Goal: Transaction & Acquisition: Purchase product/service

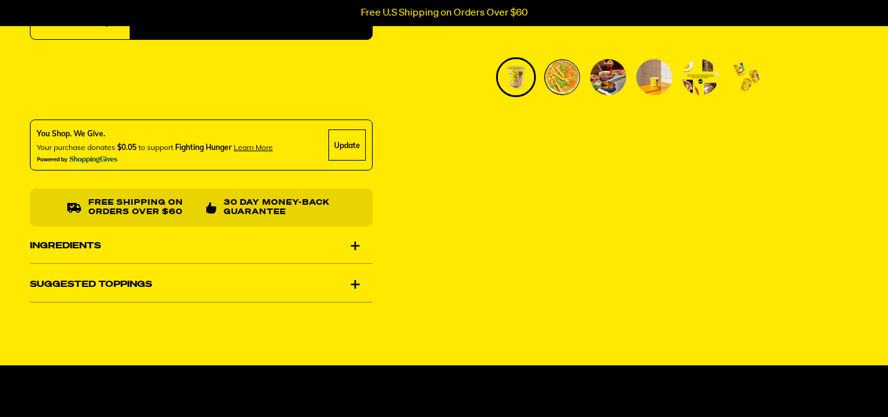
scroll to position [539, 0]
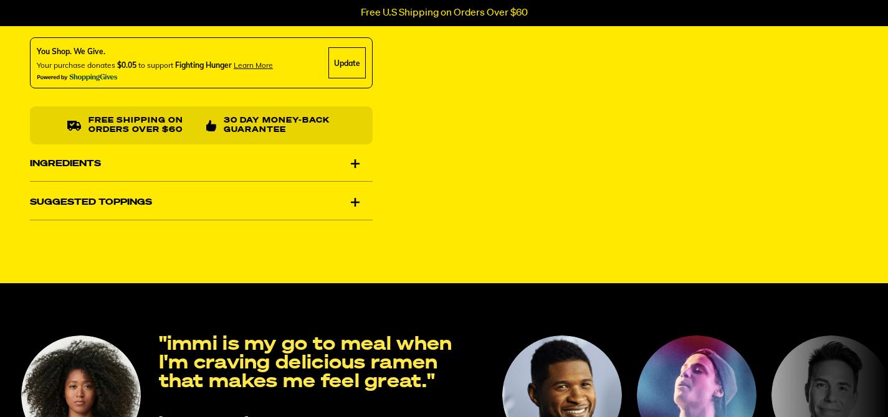
click at [354, 202] on div "Suggested Toppings" at bounding box center [201, 202] width 343 height 35
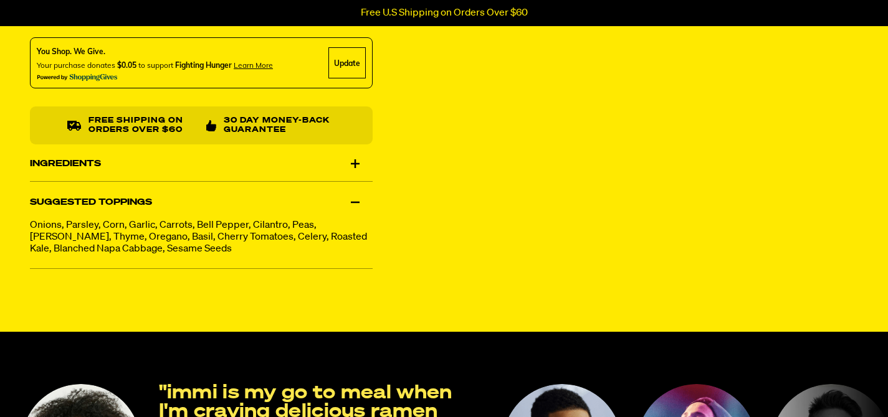
click at [353, 156] on div "Ingredients" at bounding box center [201, 163] width 343 height 35
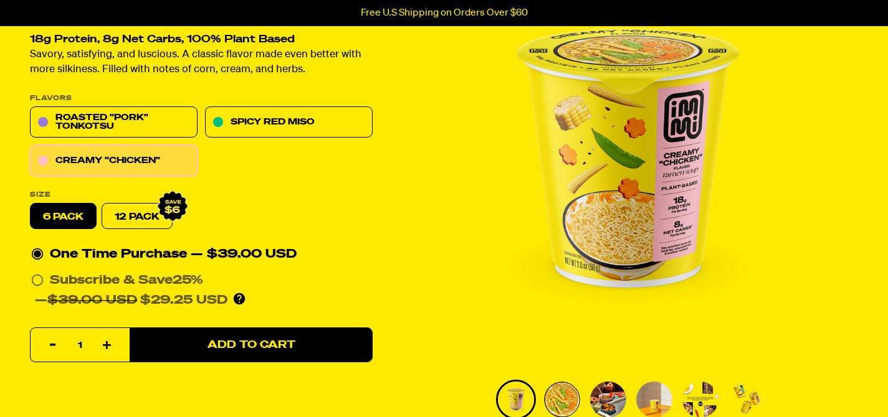
scroll to position [140, 0]
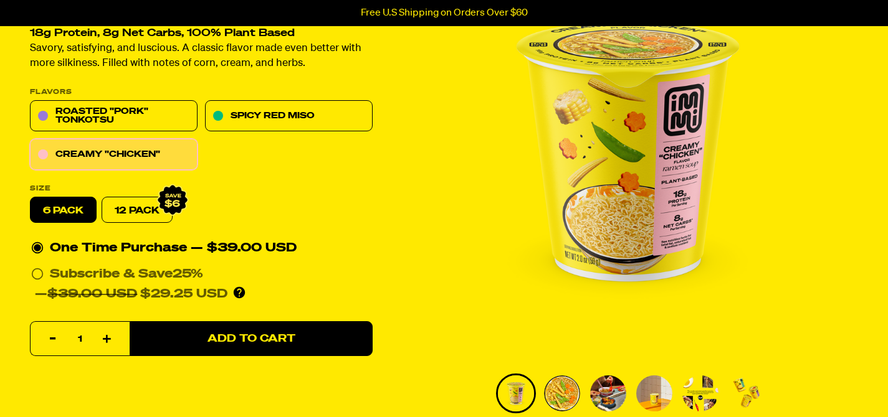
click at [558, 392] on img "Go to slide 2" at bounding box center [562, 394] width 36 height 36
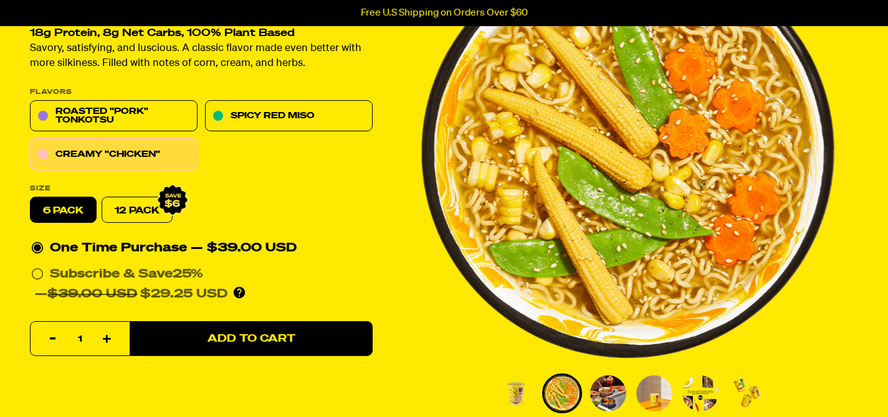
click at [610, 394] on img "Go to slide 3" at bounding box center [608, 394] width 36 height 36
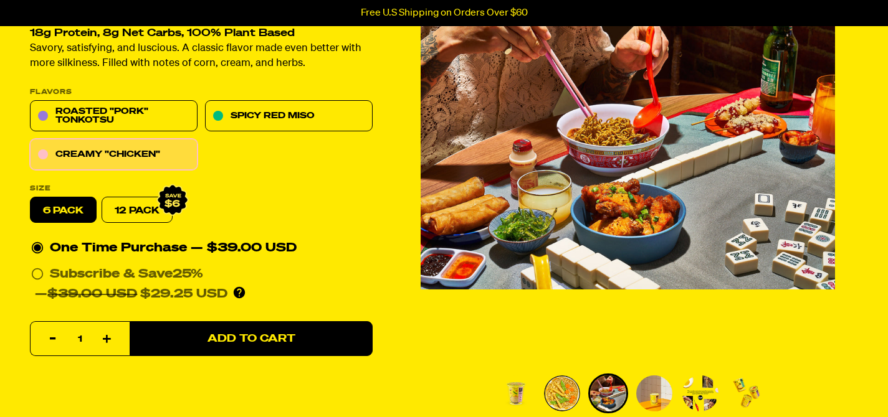
click at [647, 392] on img "Go to slide 4" at bounding box center [654, 394] width 36 height 36
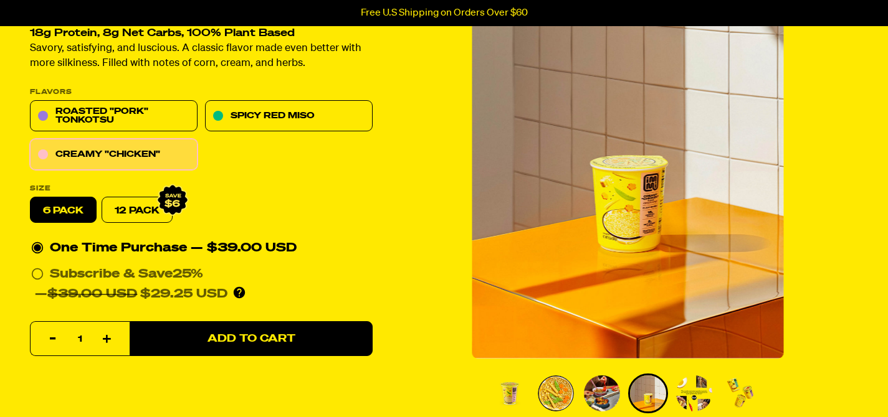
click at [690, 389] on img "Go to slide 5" at bounding box center [694, 394] width 36 height 36
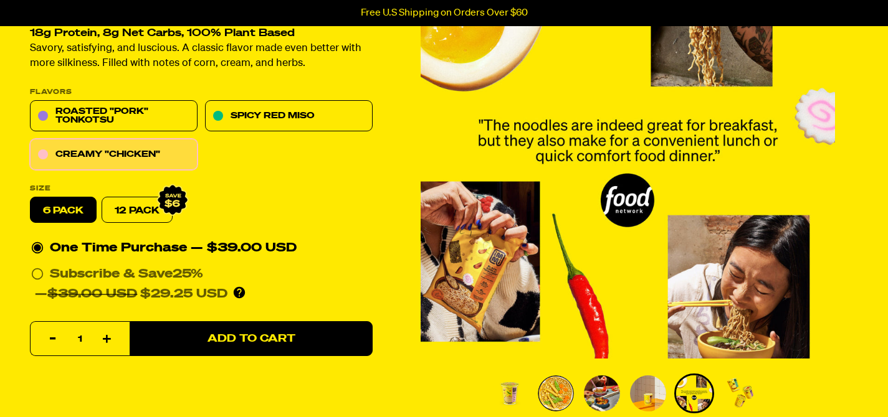
click at [729, 391] on img "Go to slide 6" at bounding box center [740, 394] width 36 height 36
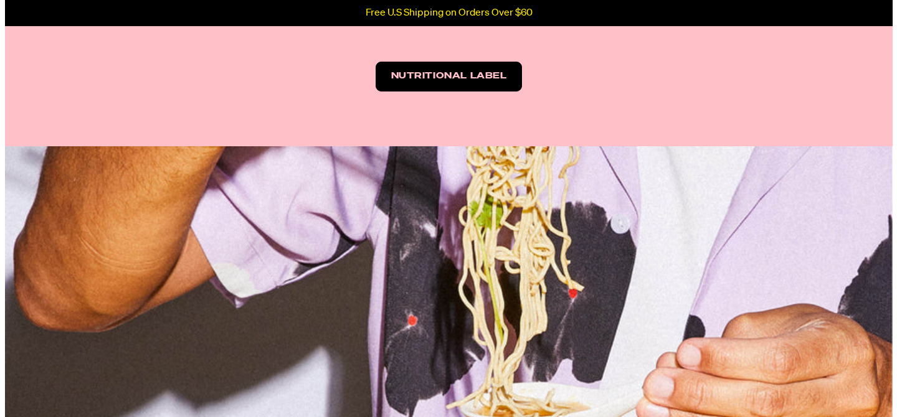
scroll to position [1914, 0]
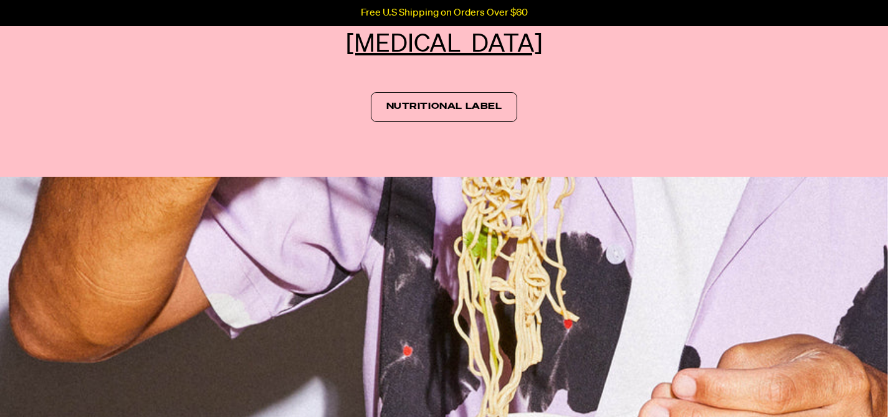
click at [432, 107] on link "Nutritional Label" at bounding box center [444, 107] width 147 height 30
